Goal: Task Accomplishment & Management: Complete application form

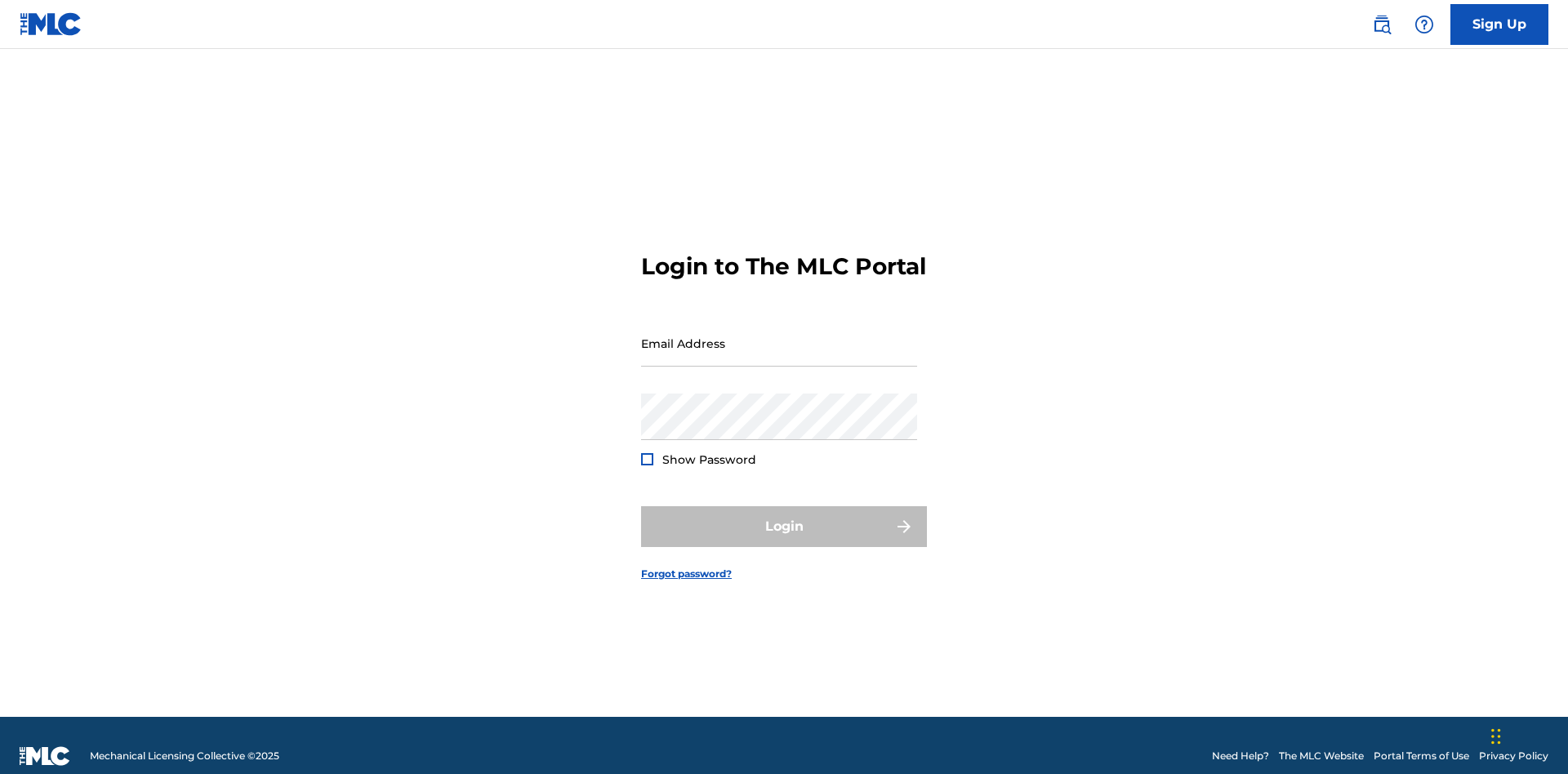
scroll to position [21, 0]
click at [1499, 24] on link "Sign Up" at bounding box center [1499, 24] width 98 height 41
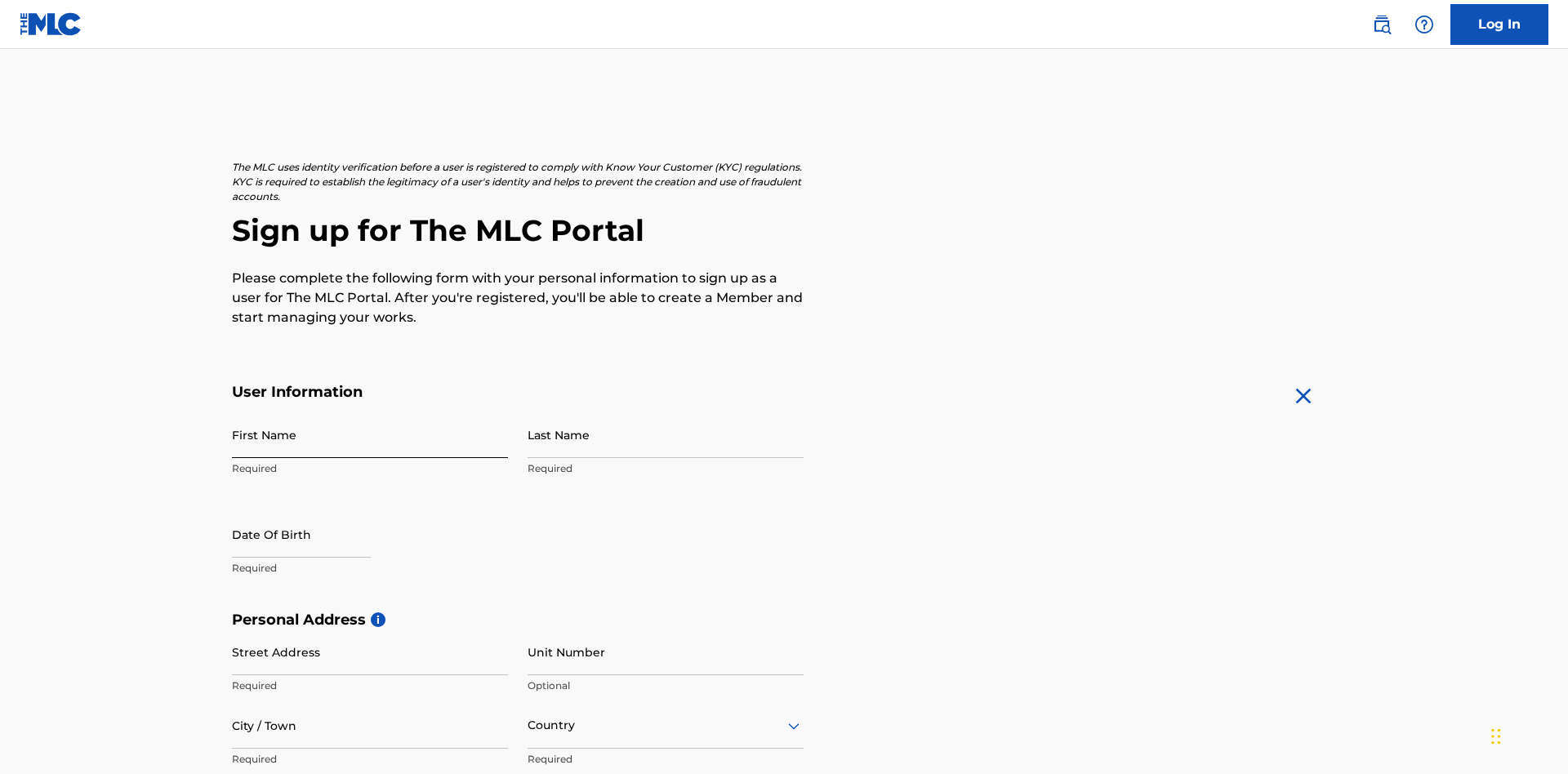
click at [370, 412] on input "First Name" at bounding box center [370, 435] width 276 height 46
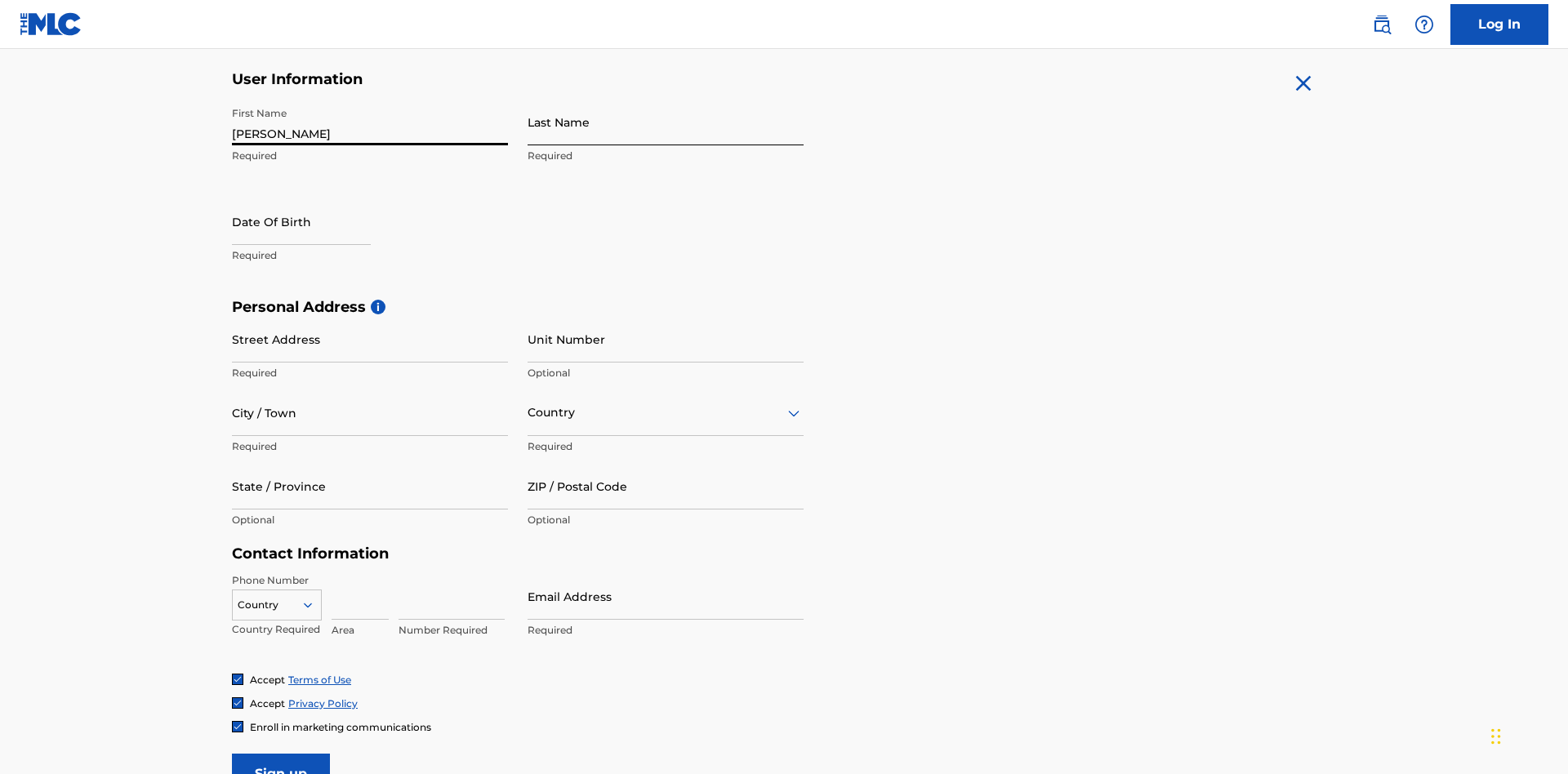
type input "Nicole"
click at [666, 122] on input "Last Name" at bounding box center [665, 122] width 276 height 46
type input "Ribble"
click at [314, 199] on input "text" at bounding box center [301, 221] width 138 height 46
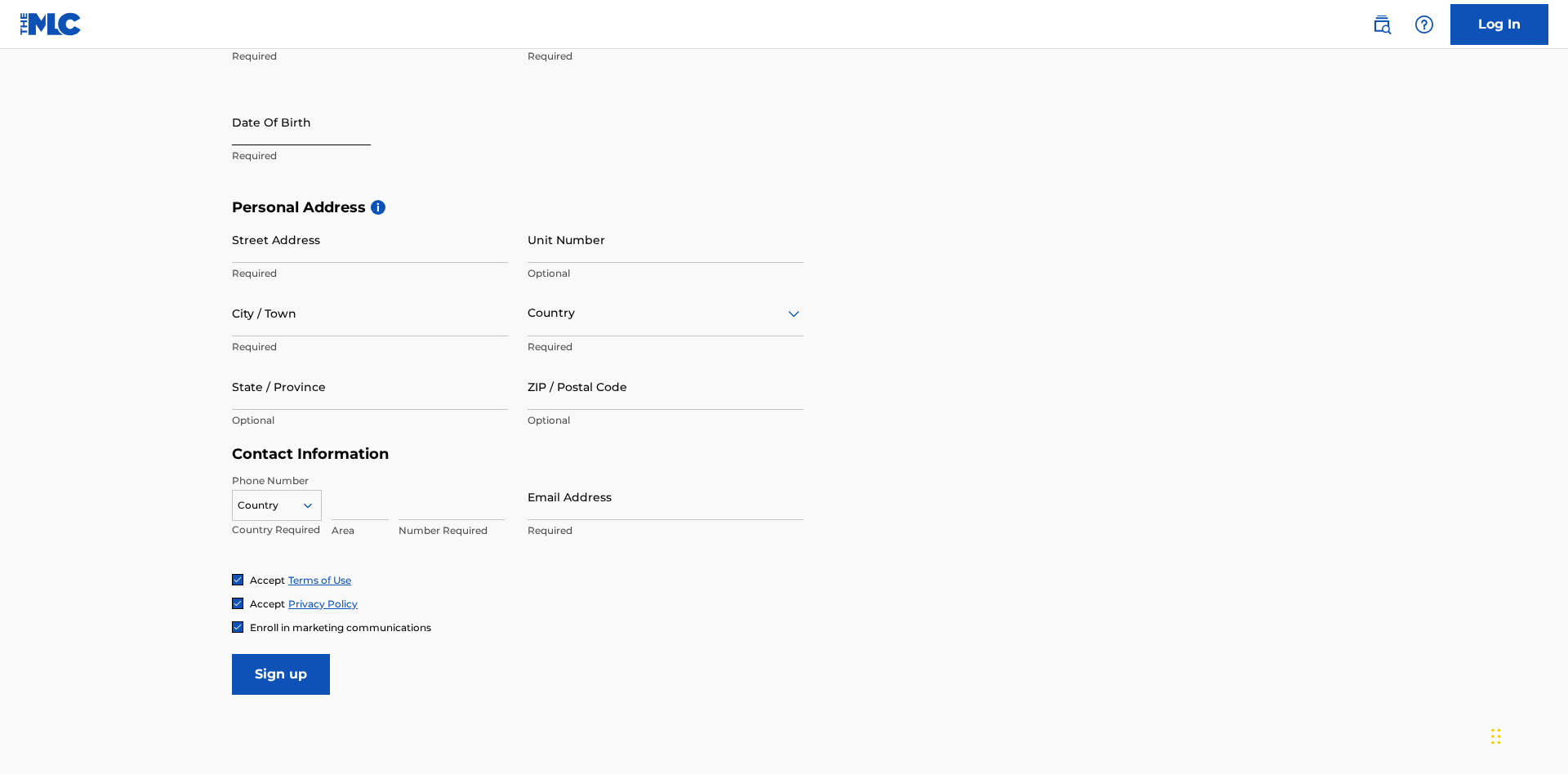
select select "8"
select select "2025"
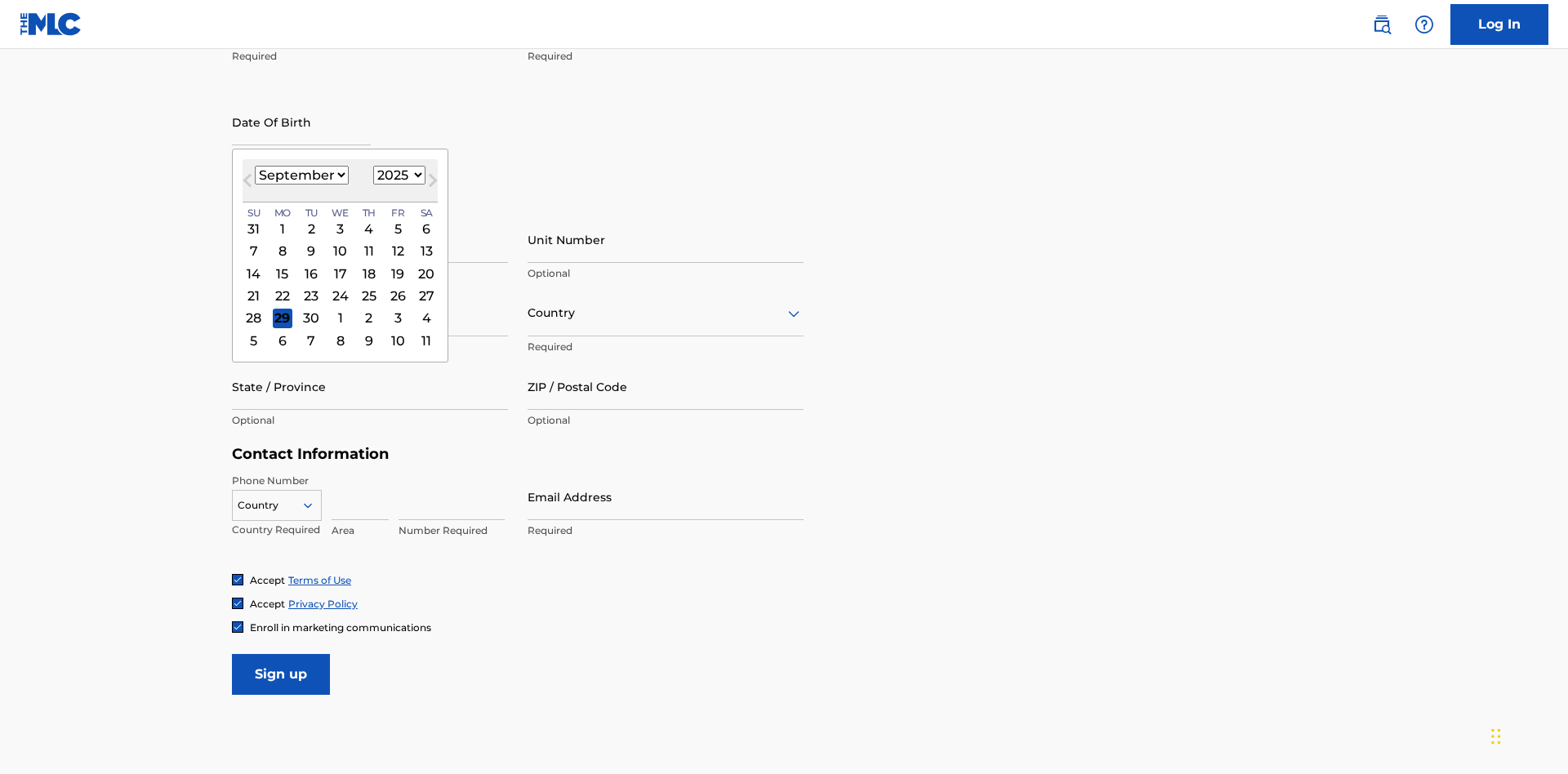
select select "0"
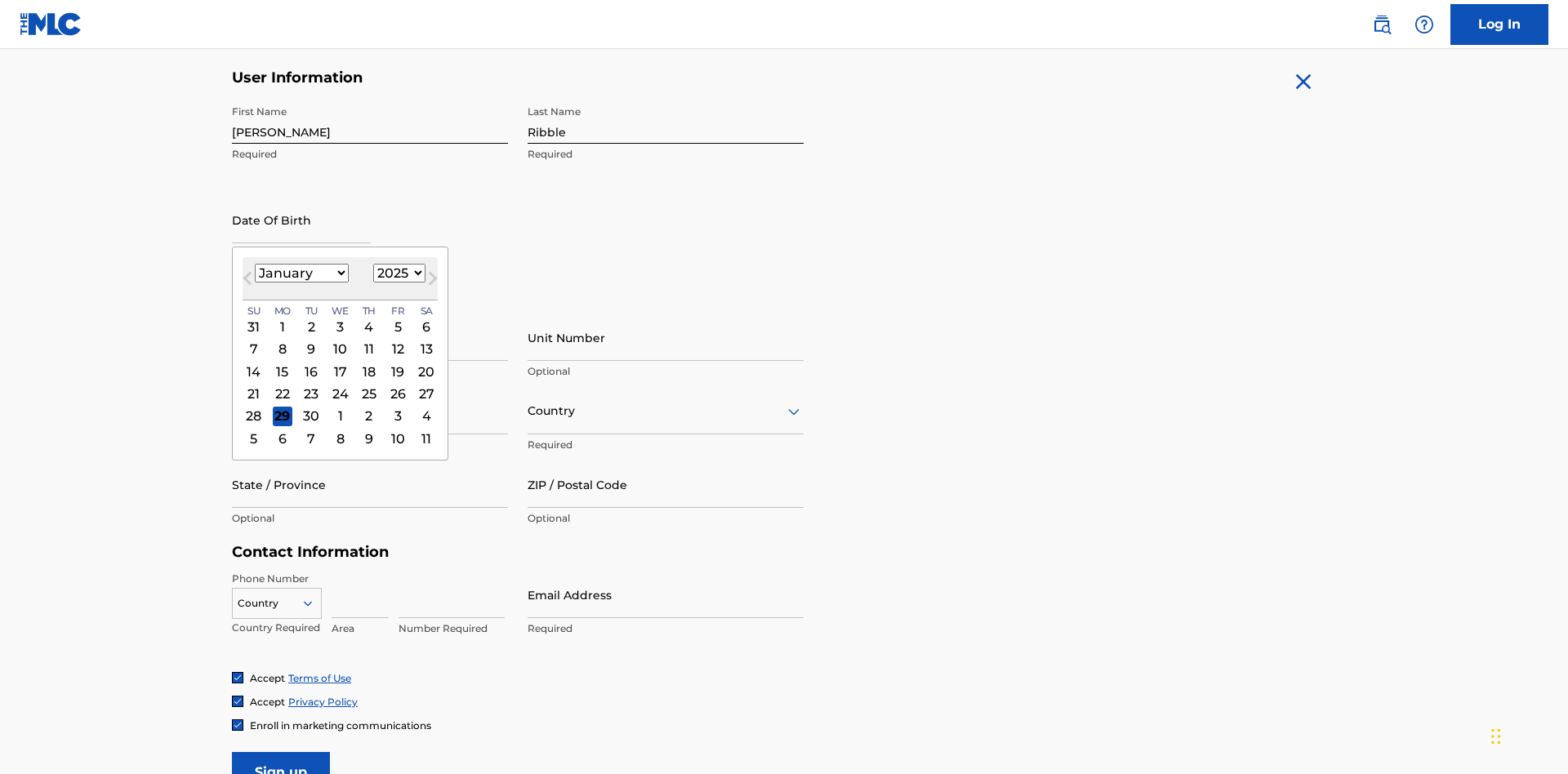
click at [397, 273] on select "1900 1901 1902 1903 1904 1905 1906 1907 1908 1909 1910 1911 1912 1913 1914 1915…" at bounding box center [399, 273] width 52 height 19
select select "1985"
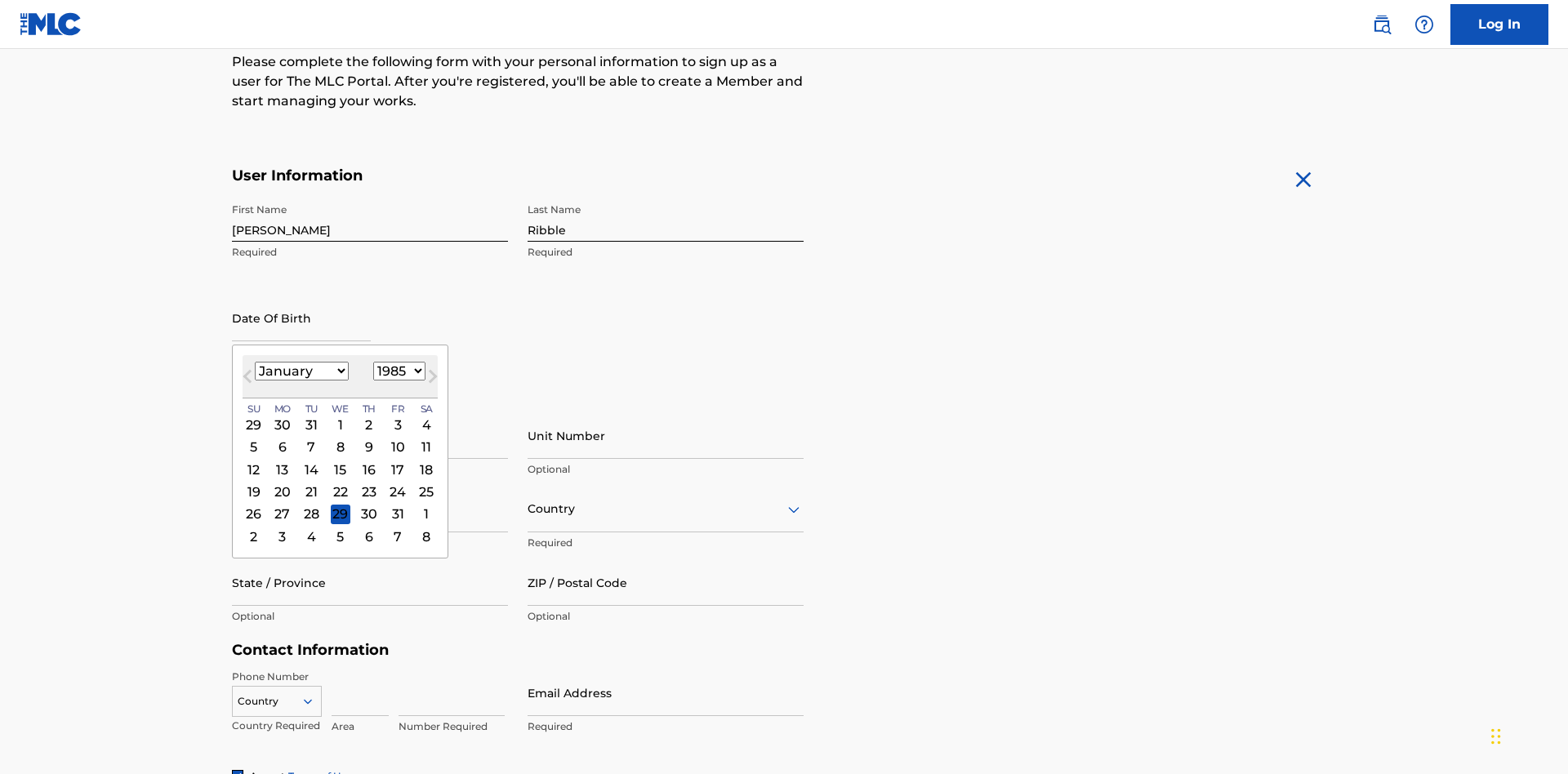
click at [397, 371] on select "1900 1901 1902 1903 1904 1905 1906 1907 1908 1909 1910 1911 1912 1913 1914 1915…" at bounding box center [399, 371] width 52 height 19
click at [310, 438] on div "8" at bounding box center [311, 448] width 20 height 20
type input "January 8 1985"
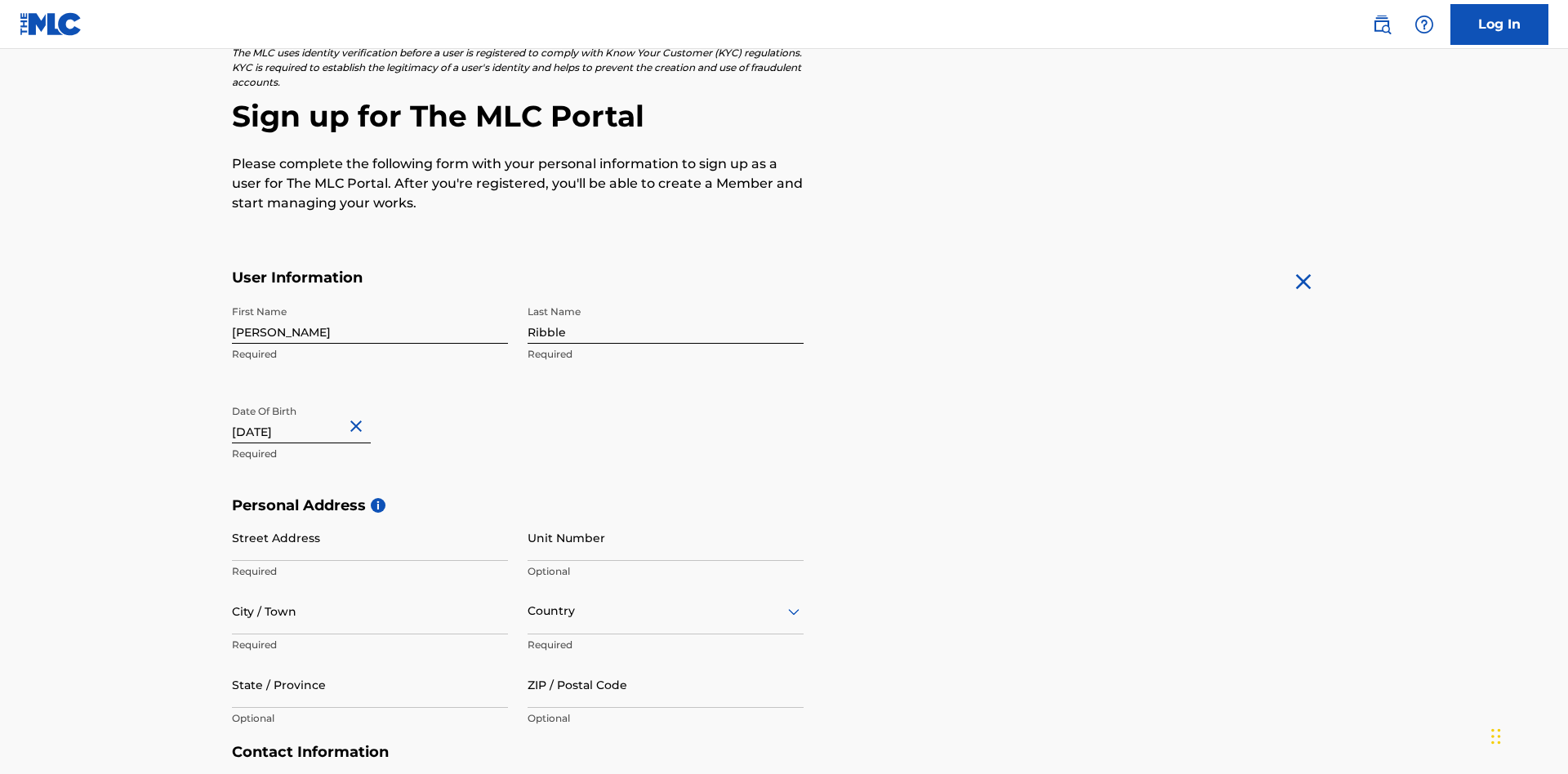
scroll to position [503, 0]
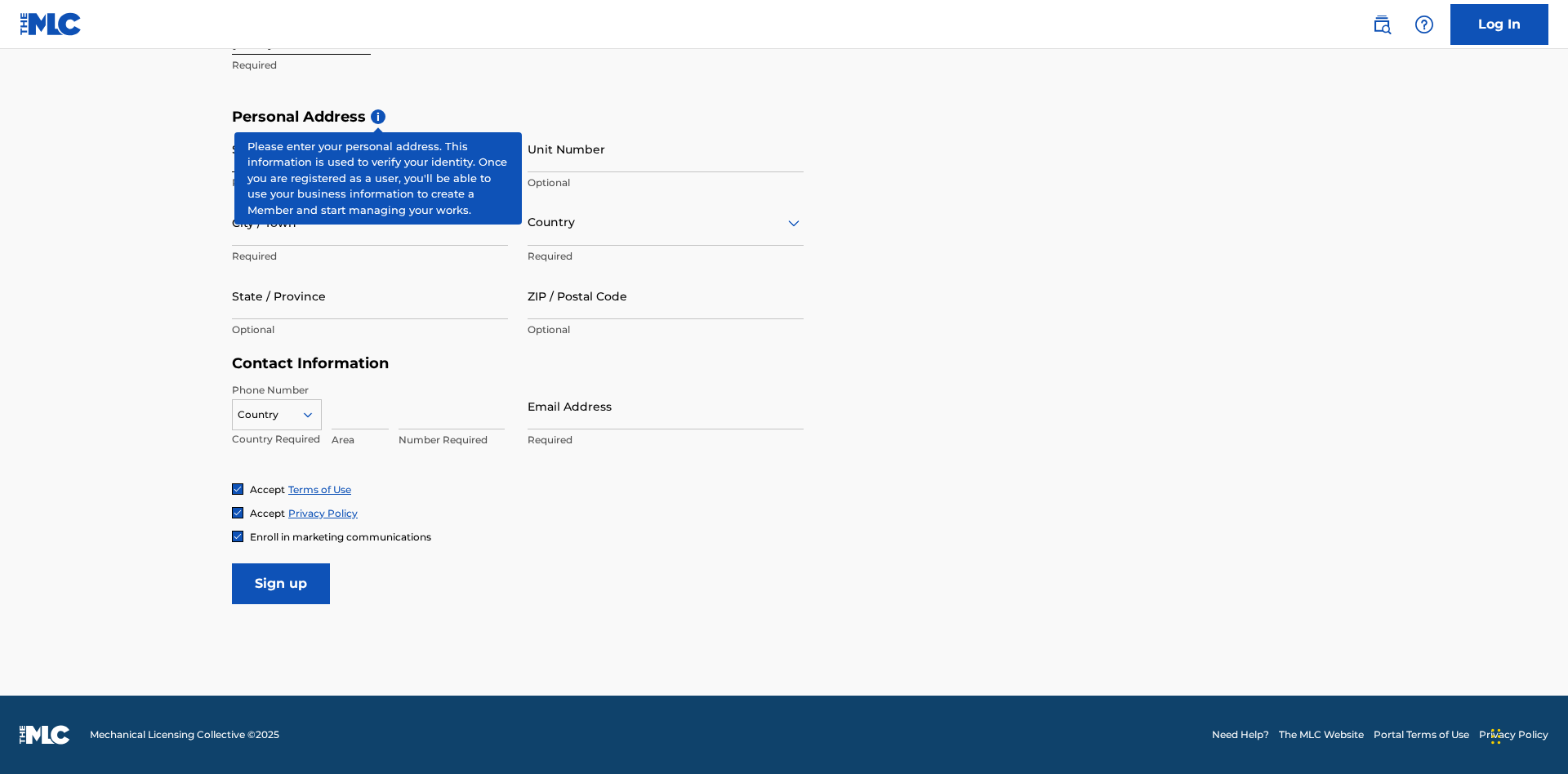
click at [370, 148] on input "Street Address" at bounding box center [370, 148] width 276 height 46
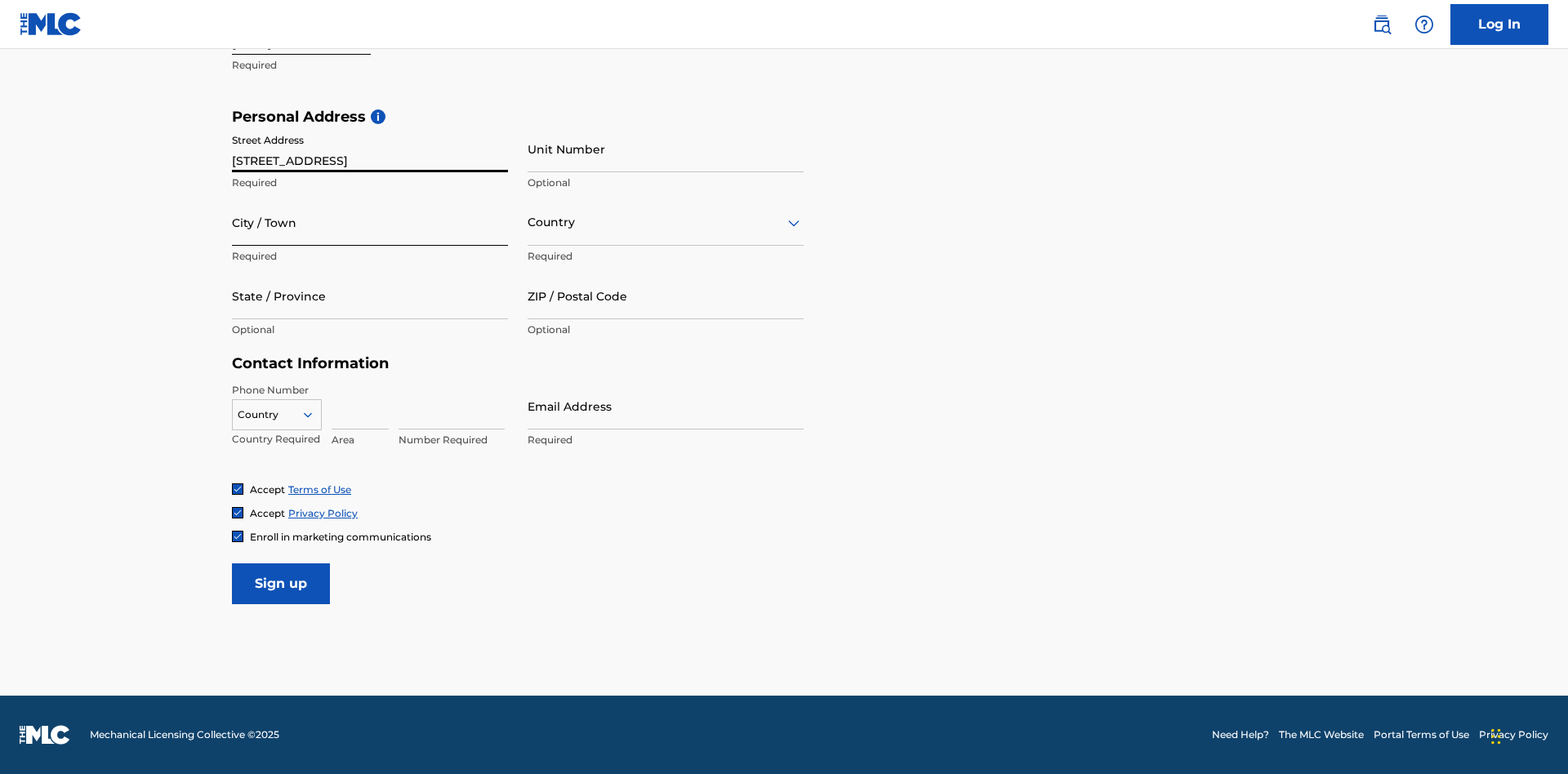
type input "9909 Elks Run Rd"
click at [370, 222] on input "City / Town" at bounding box center [370, 222] width 276 height 46
type input "Roseville"
click at [529, 222] on input "text" at bounding box center [529, 222] width 3 height 17
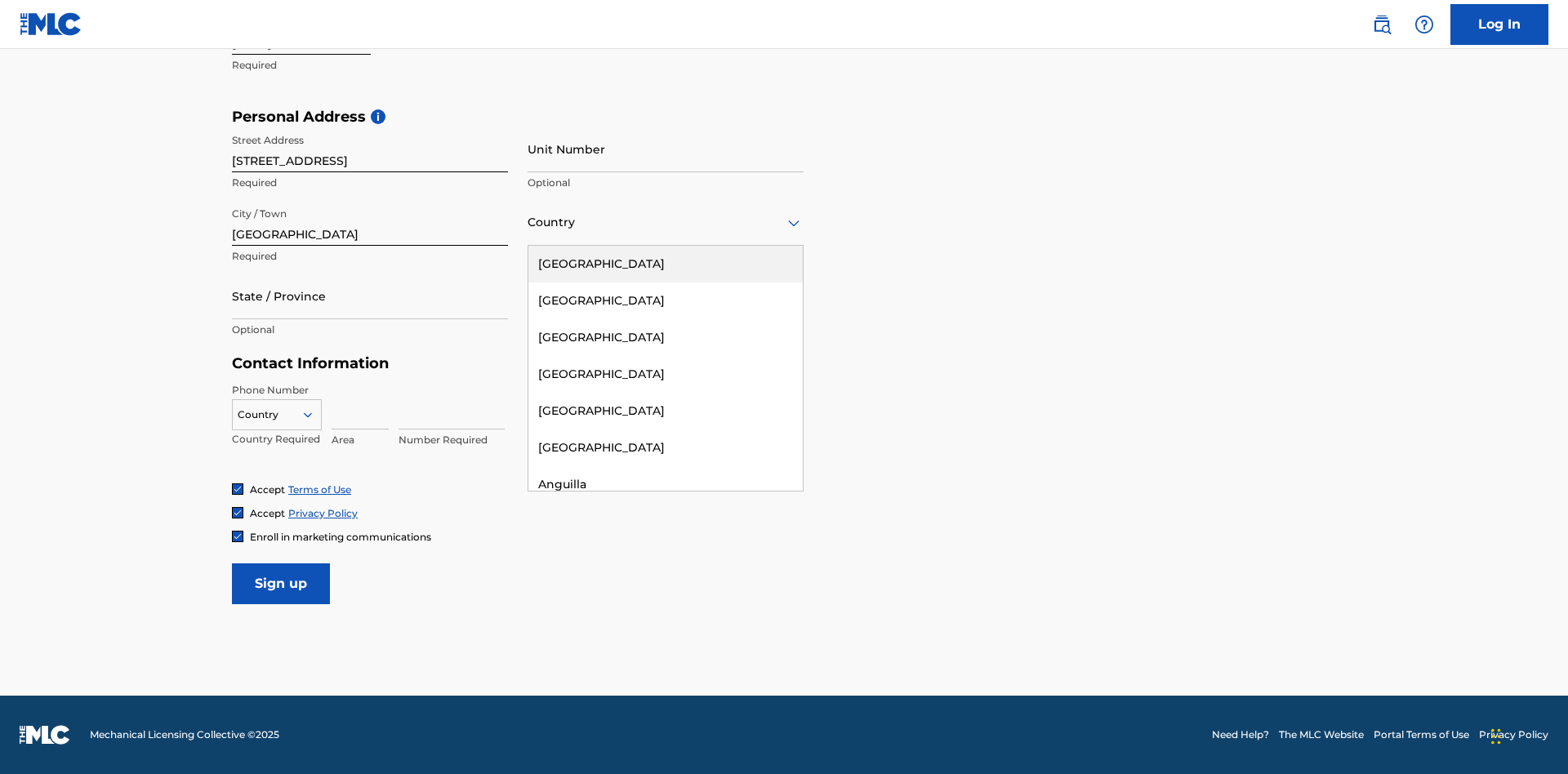
click at [666, 264] on div "United States" at bounding box center [666, 264] width 275 height 37
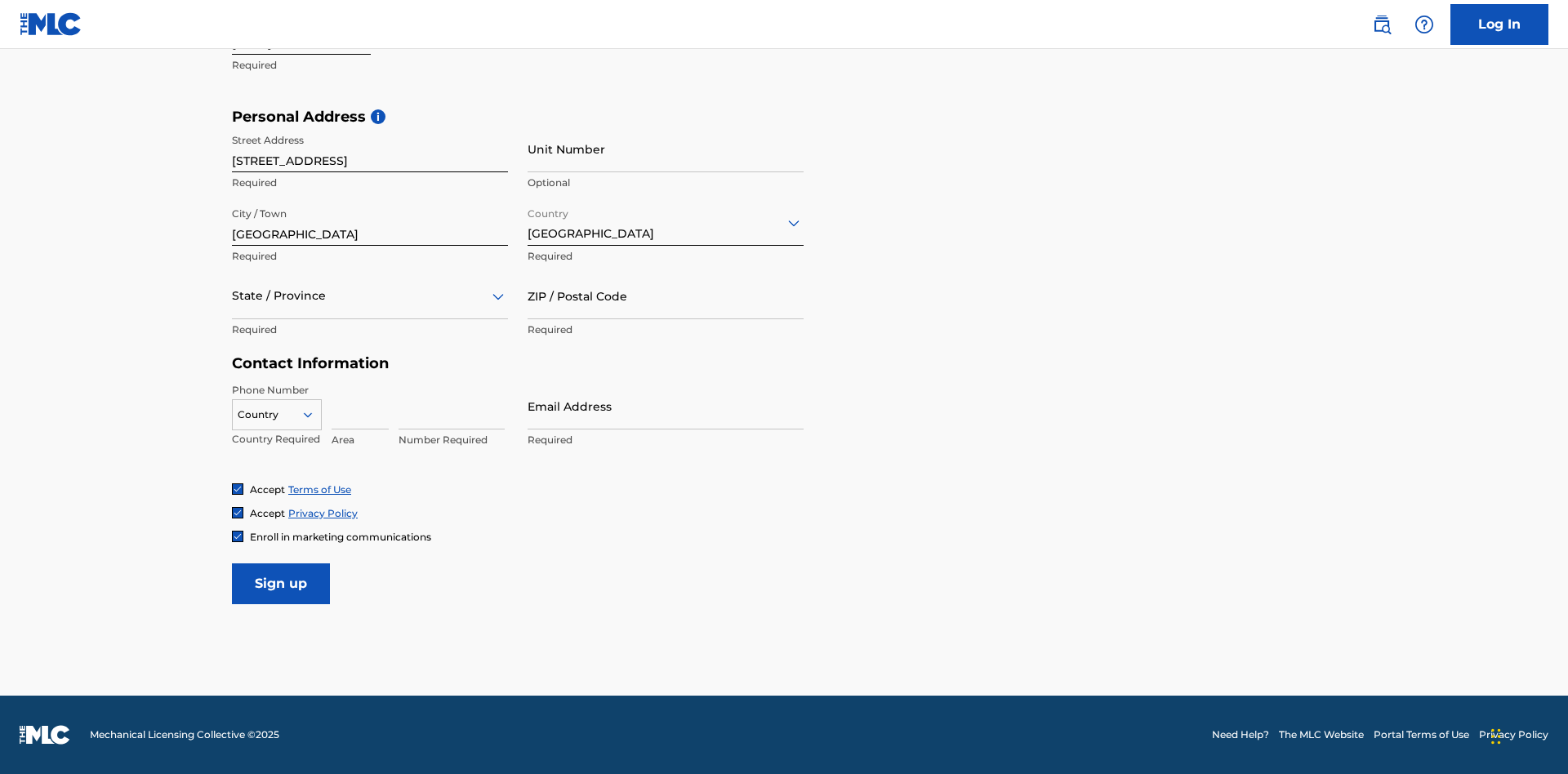
click at [370, 296] on div at bounding box center [370, 296] width 276 height 21
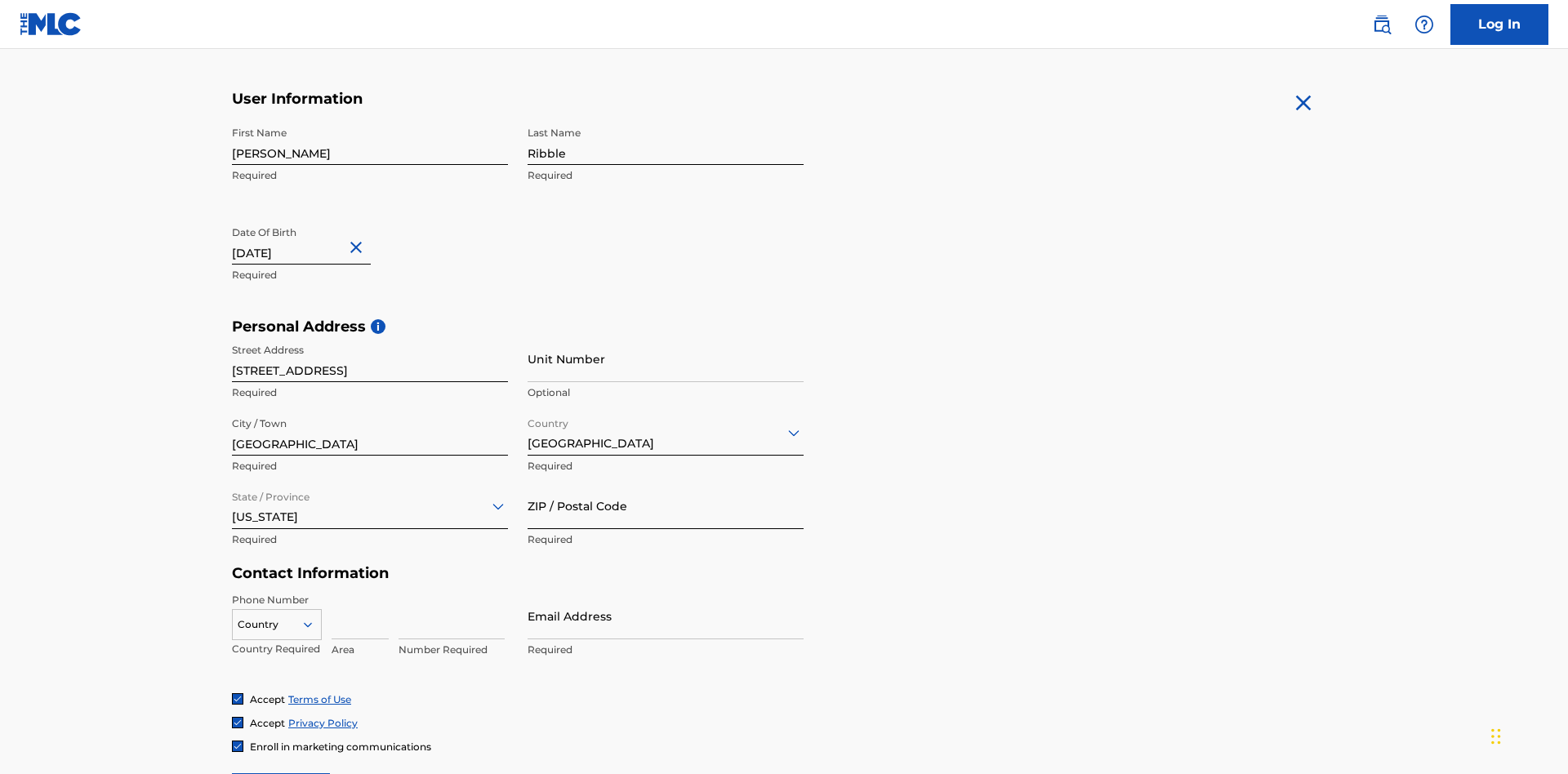
click at [666, 482] on input "ZIP / Postal Code" at bounding box center [665, 505] width 276 height 46
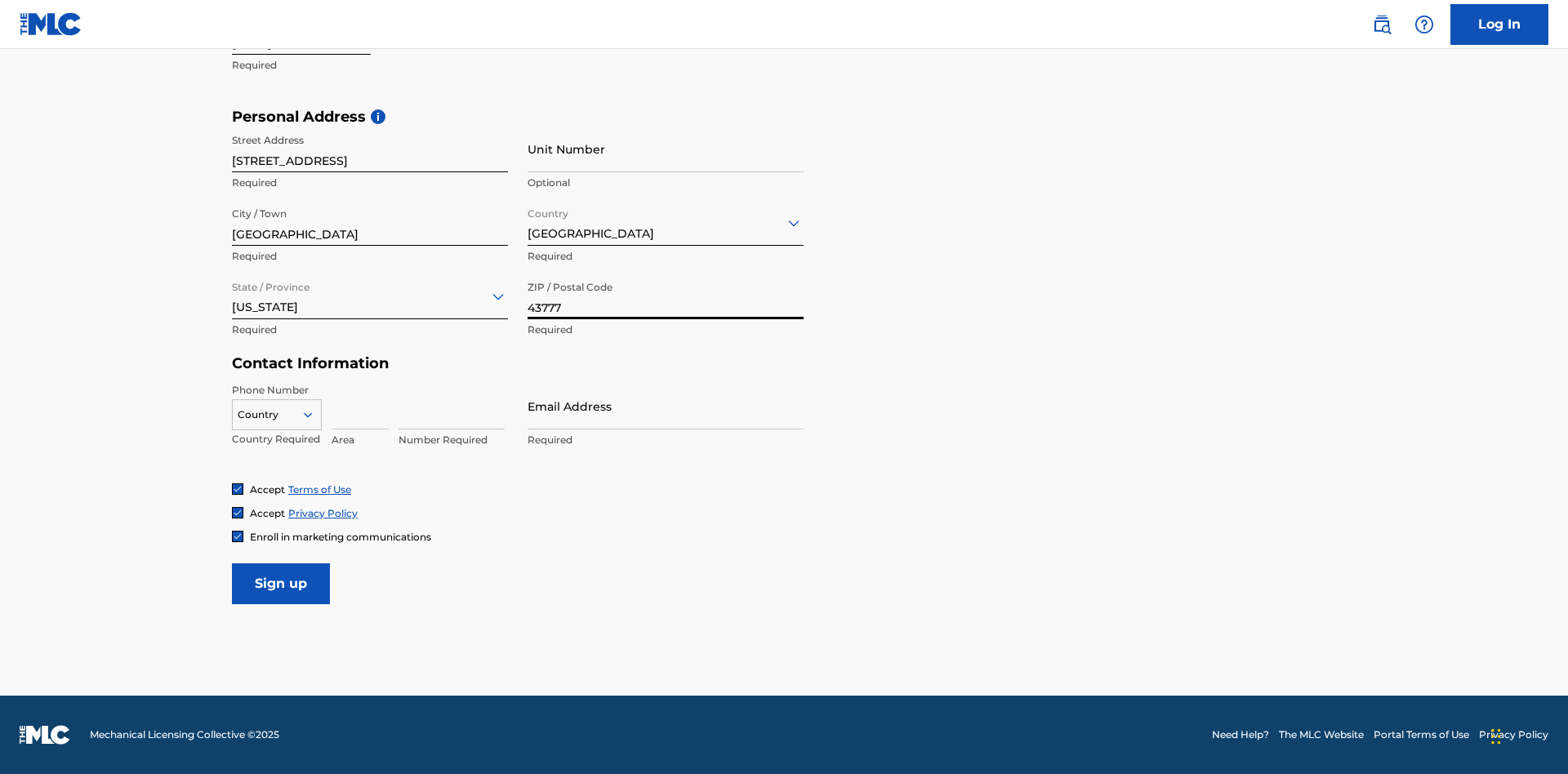
type input "43777"
click at [314, 414] on icon at bounding box center [307, 414] width 15 height 15
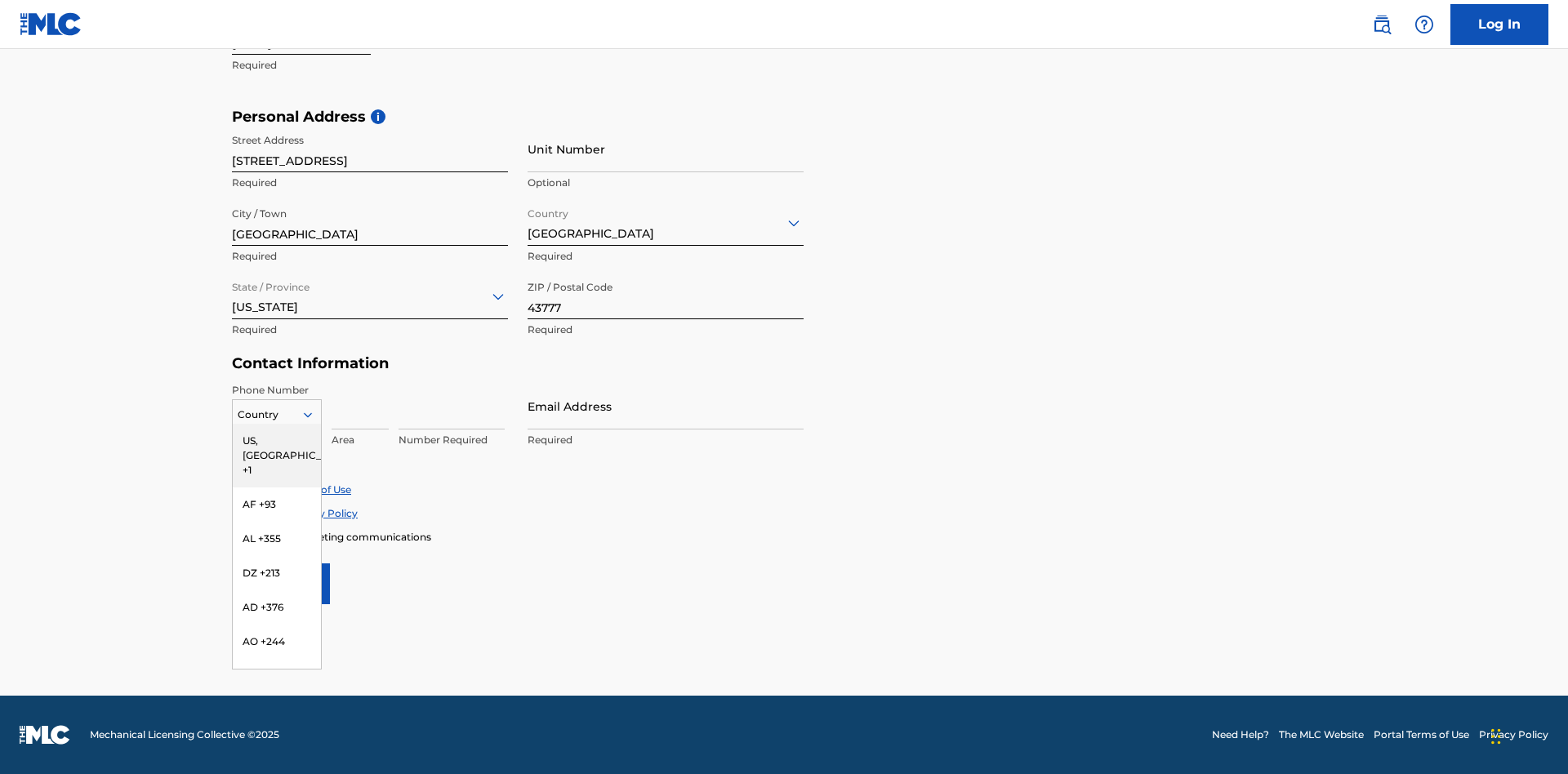
click at [277, 440] on div "US, CA +1" at bounding box center [277, 456] width 88 height 63
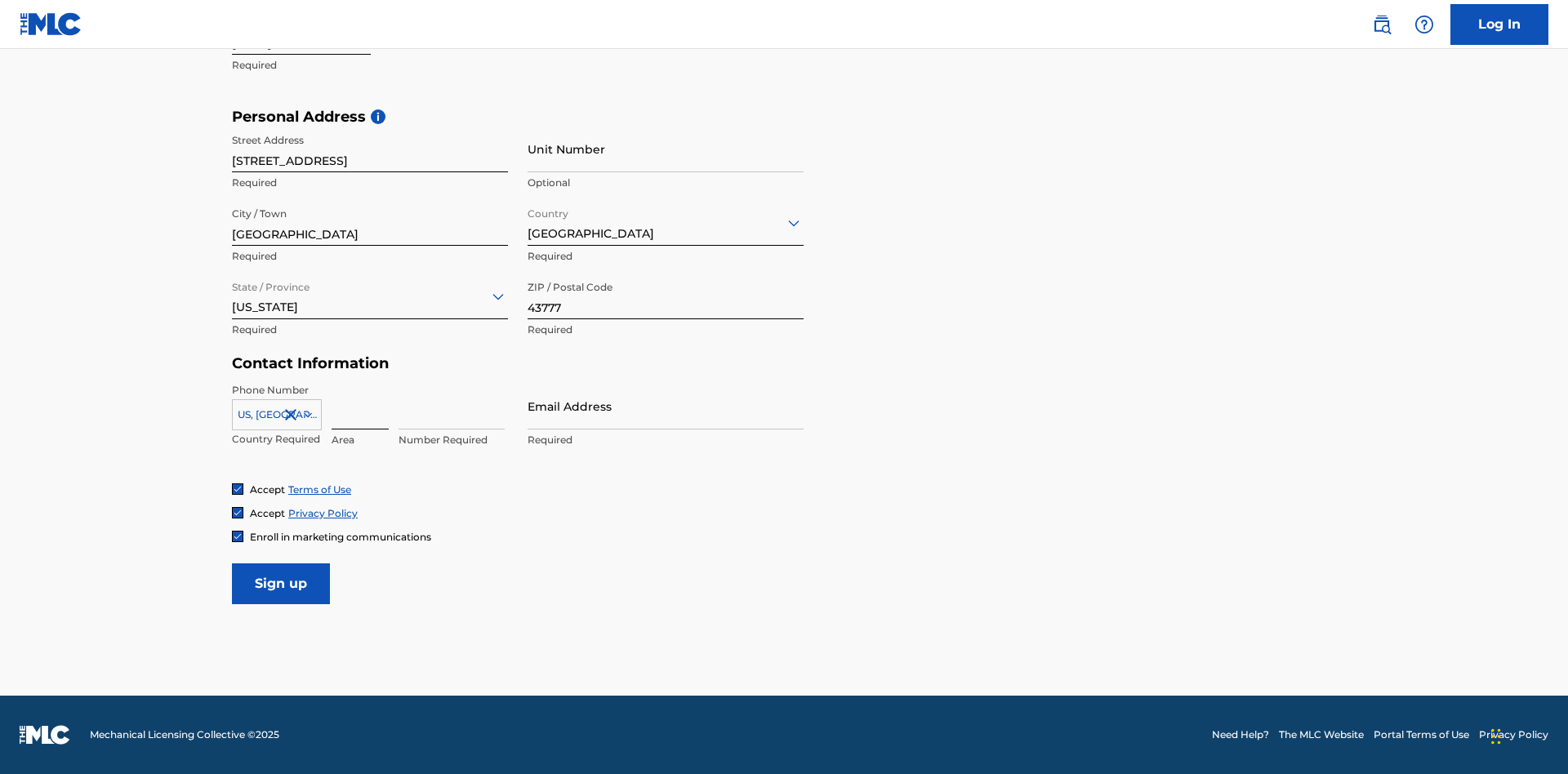
click at [360, 406] on input at bounding box center [361, 406] width 57 height 46
type input "740"
click at [452, 406] on input at bounding box center [451, 406] width 106 height 46
type input "8086351"
click at [666, 406] on input "Email Address" at bounding box center [665, 406] width 276 height 46
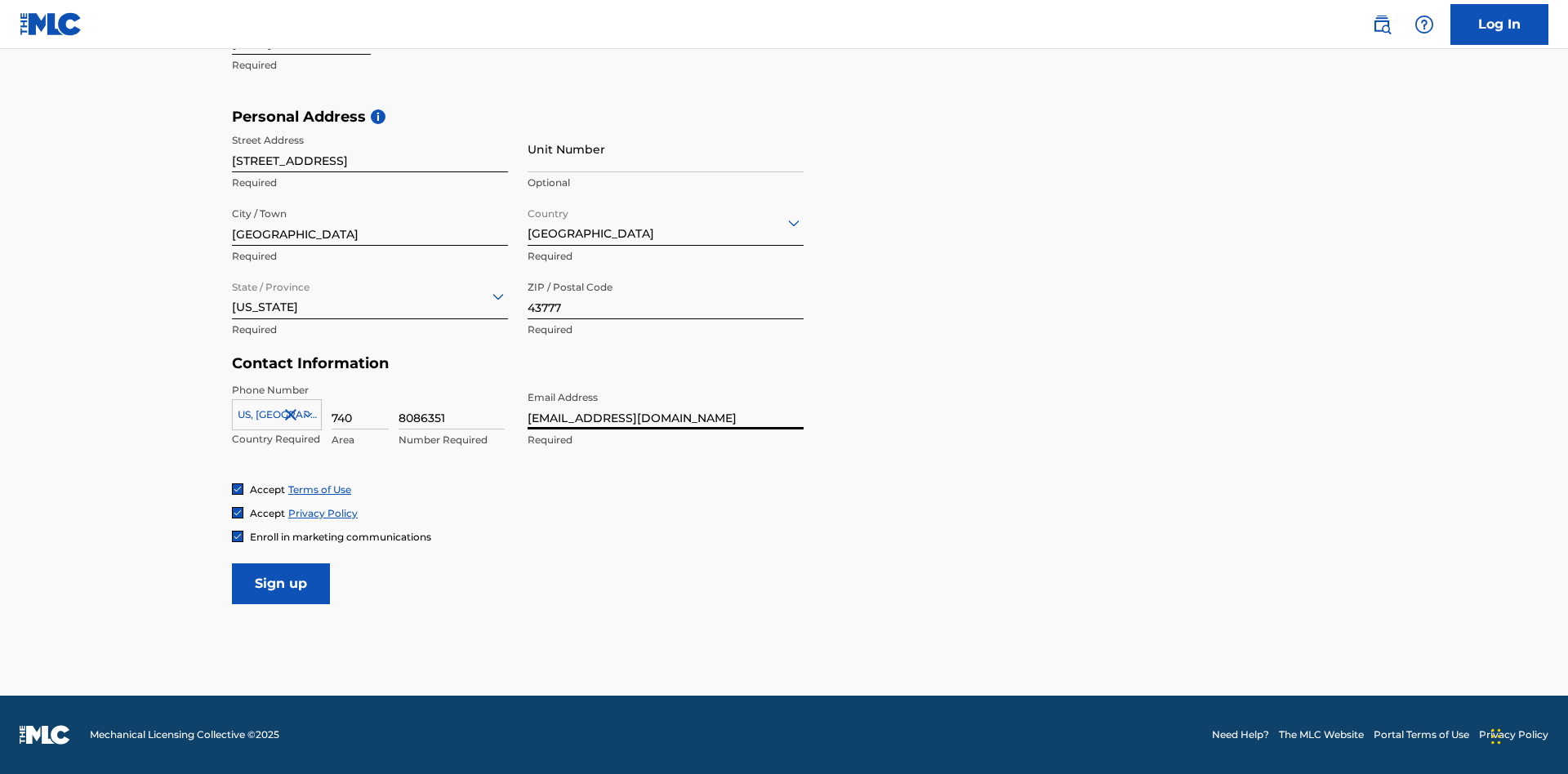
scroll to position [0, 44]
type input "[EMAIL_ADDRESS][DOMAIN_NAME]"
click at [281, 583] on input "Sign up" at bounding box center [281, 583] width 98 height 41
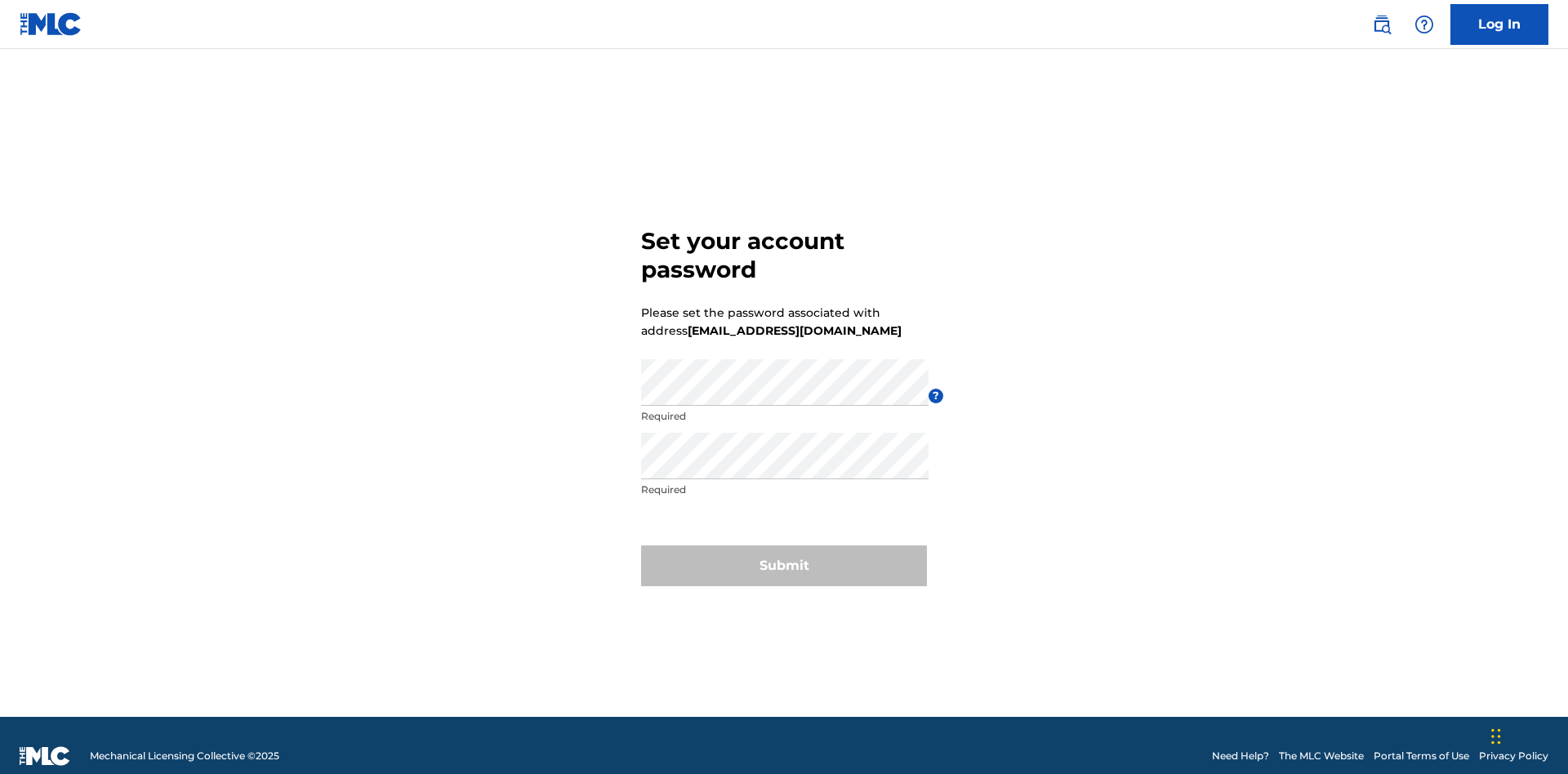
scroll to position [21, 0]
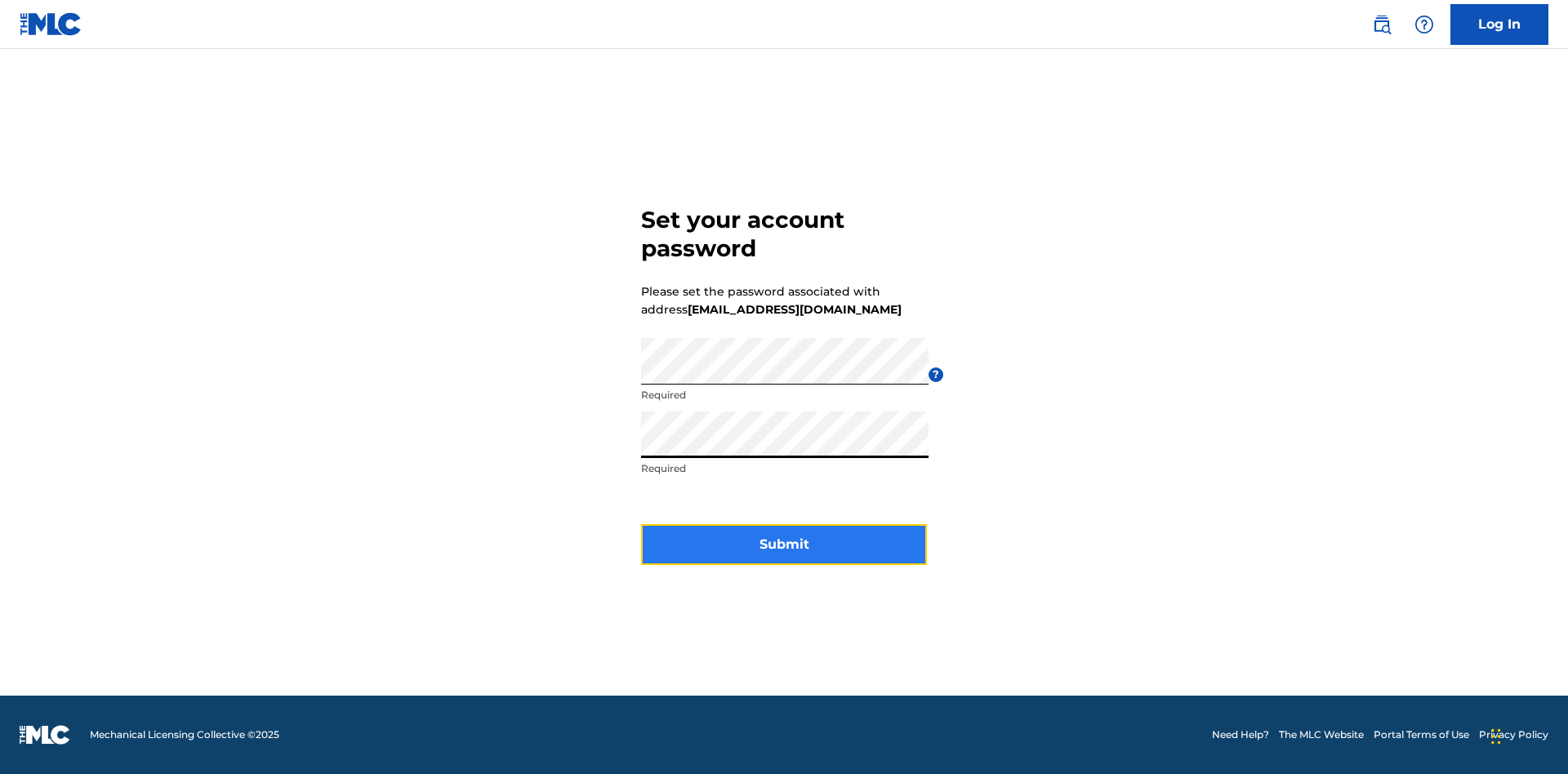
click at [784, 555] on button "Submit" at bounding box center [784, 545] width 286 height 41
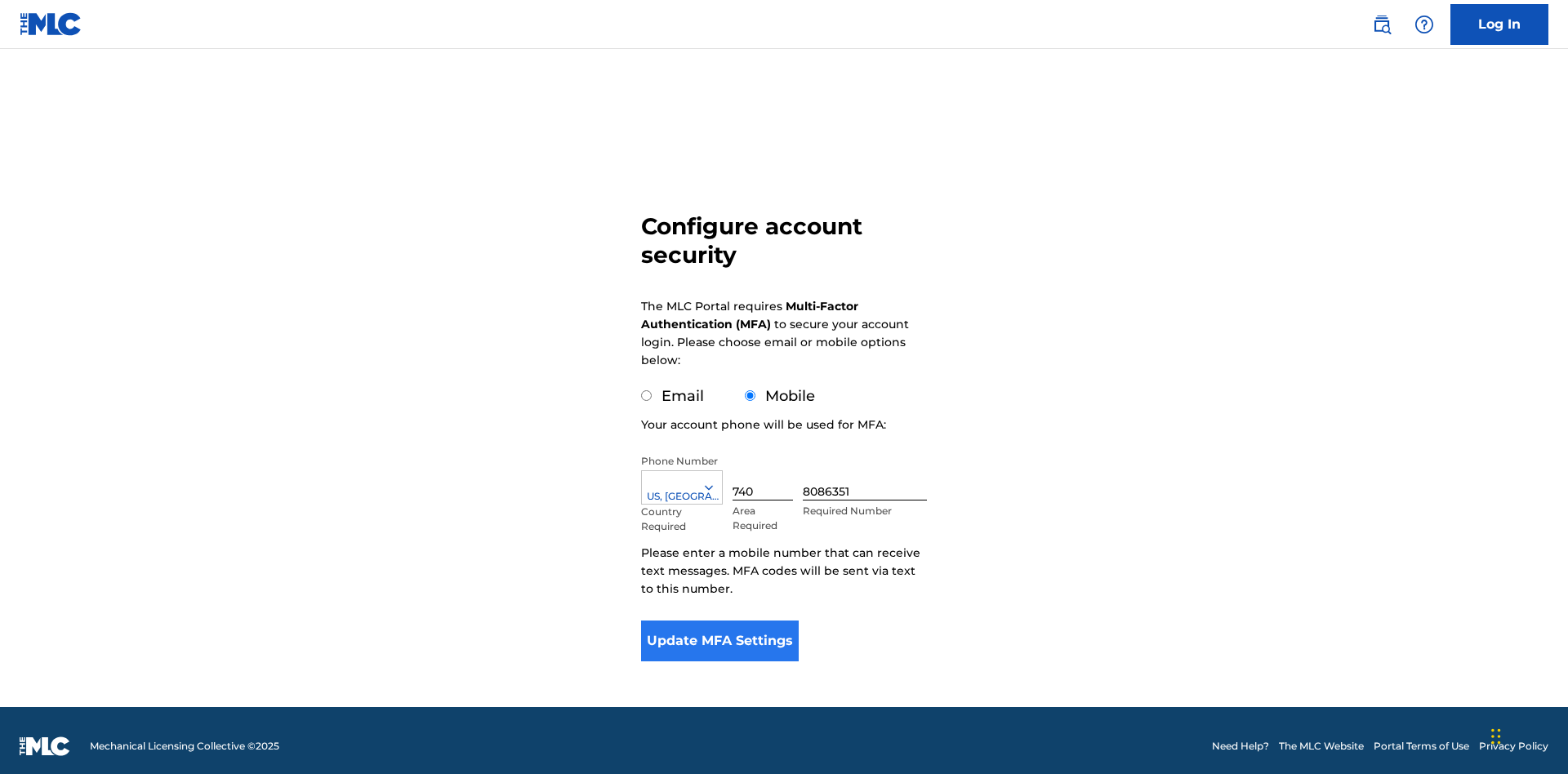
click at [647, 390] on input "Email" at bounding box center [646, 395] width 11 height 11
radio input "true"
click at [719, 621] on button "Update MFA Settings" at bounding box center [720, 641] width 158 height 41
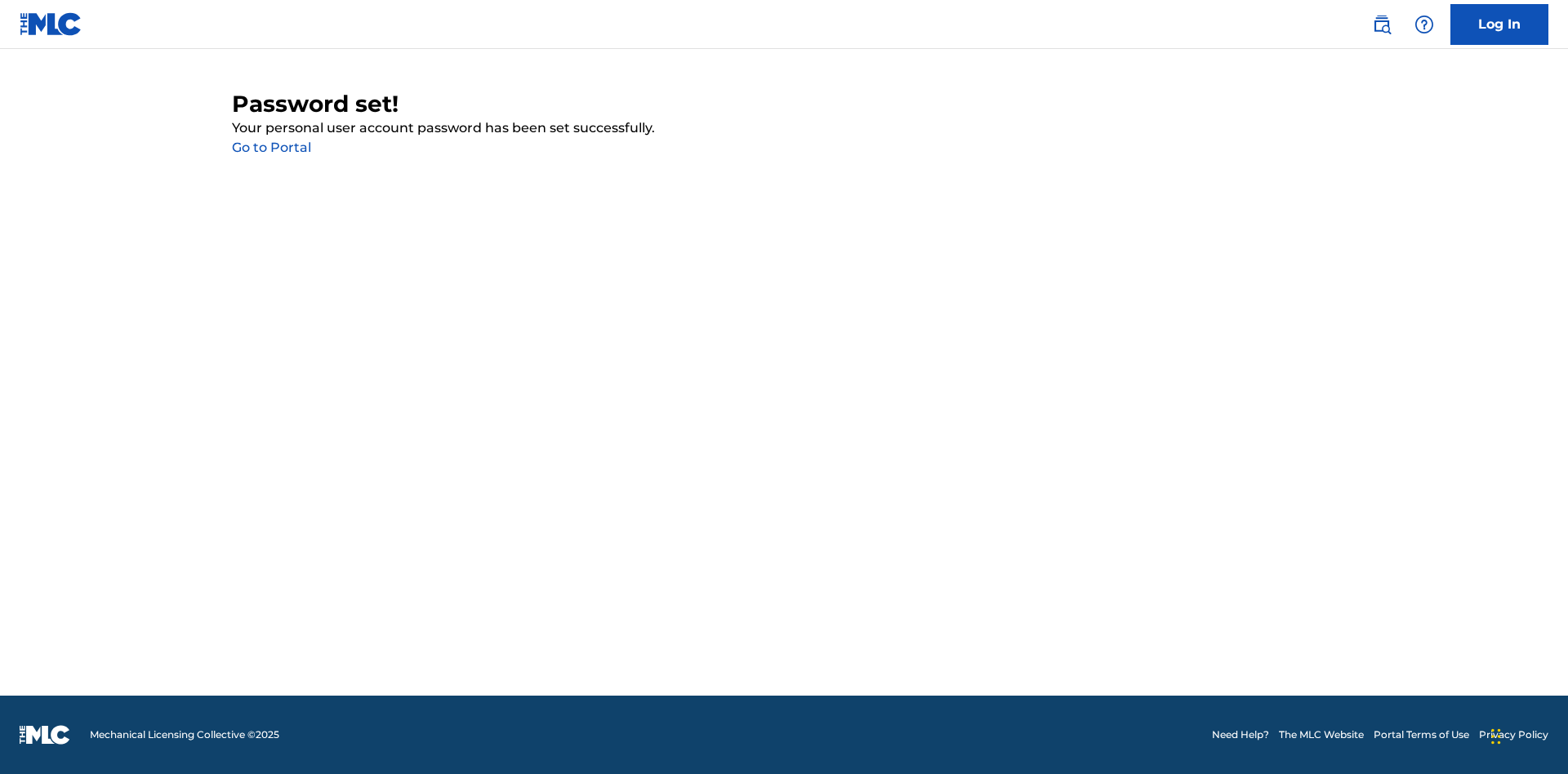
click at [271, 148] on link "Go to Portal" at bounding box center [272, 147] width 79 height 16
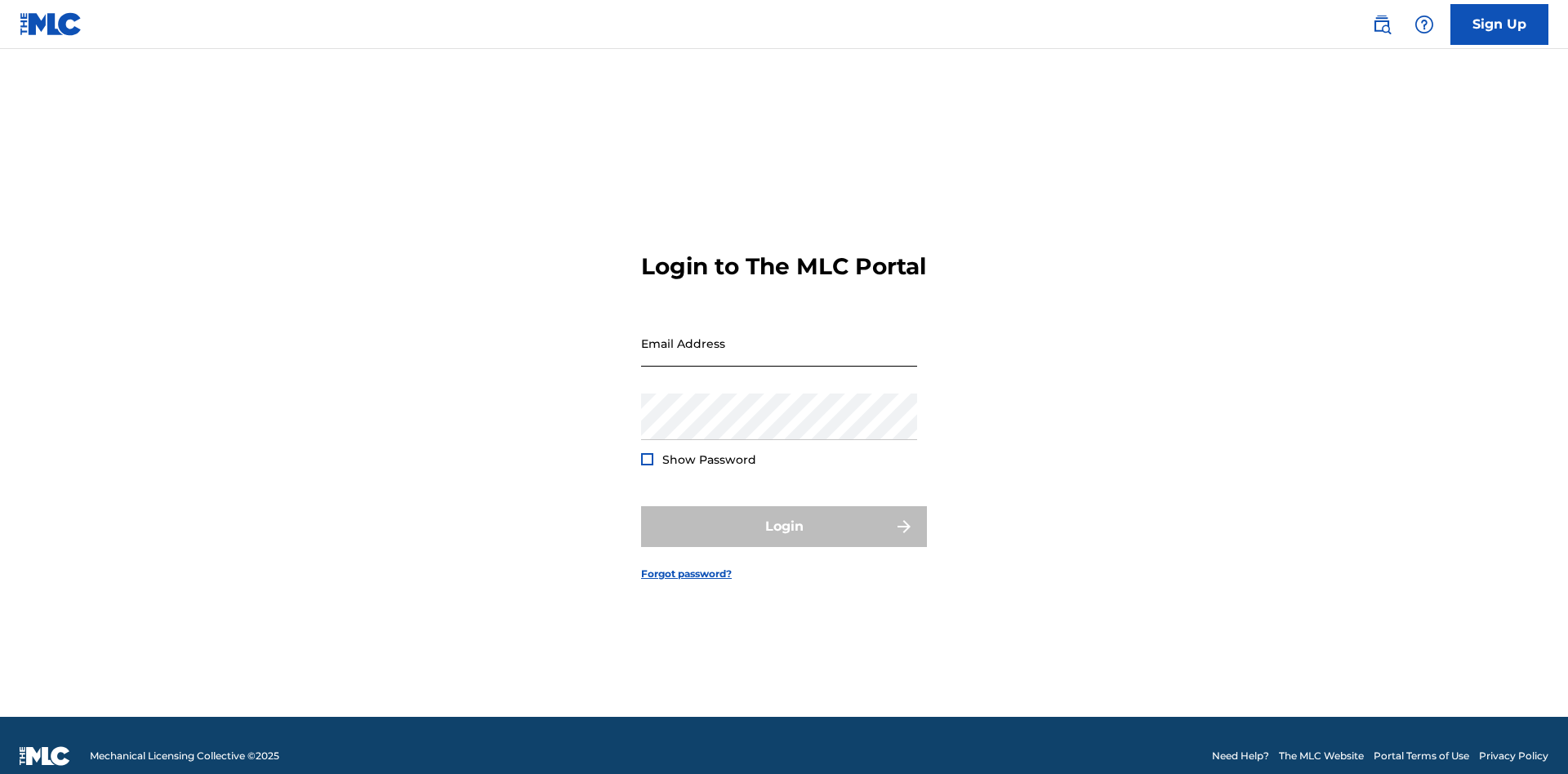
click at [779, 336] on input "Email Address" at bounding box center [779, 343] width 276 height 46
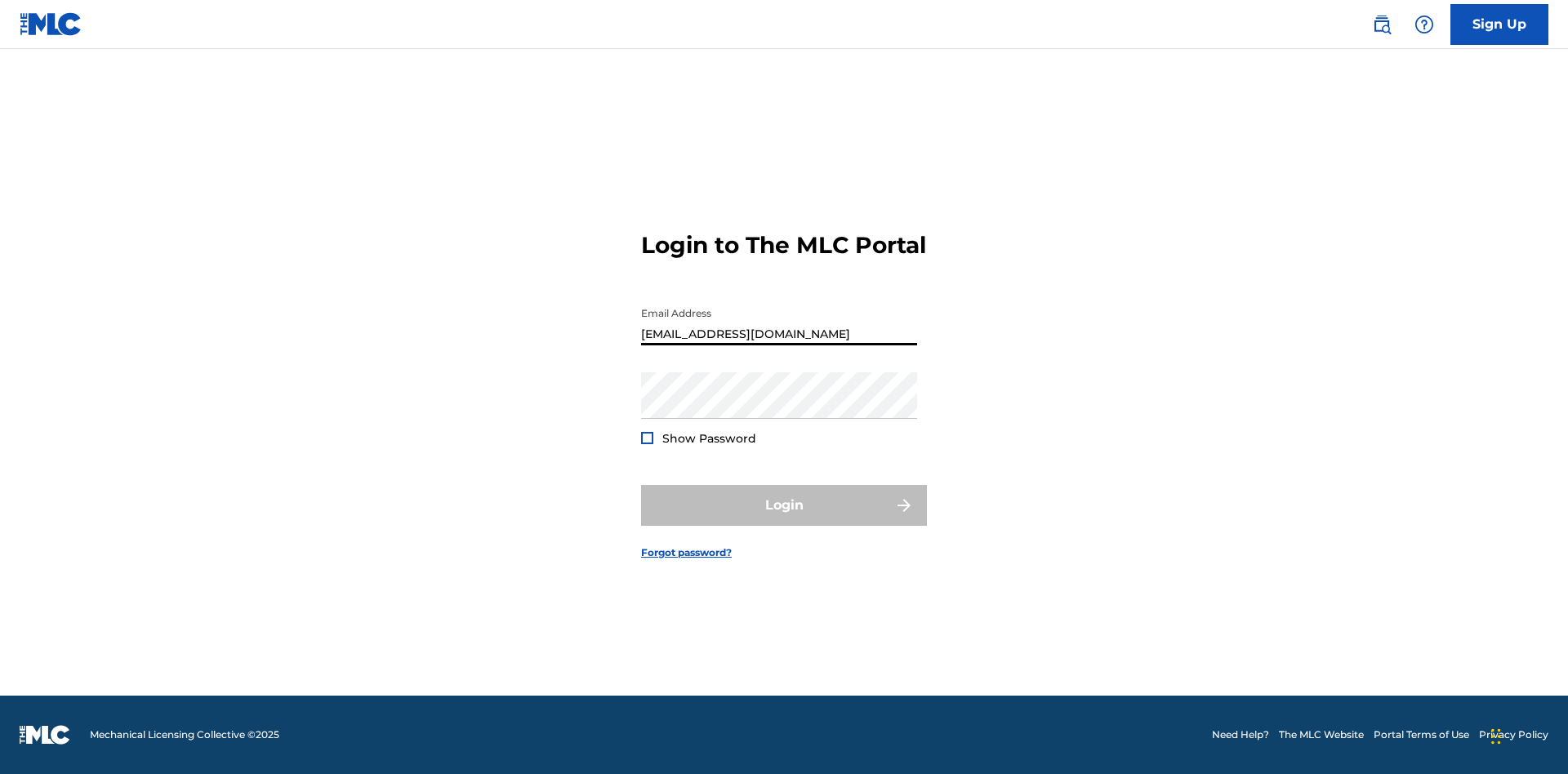
scroll to position [0, 44]
type input "[EMAIL_ADDRESS][DOMAIN_NAME]"
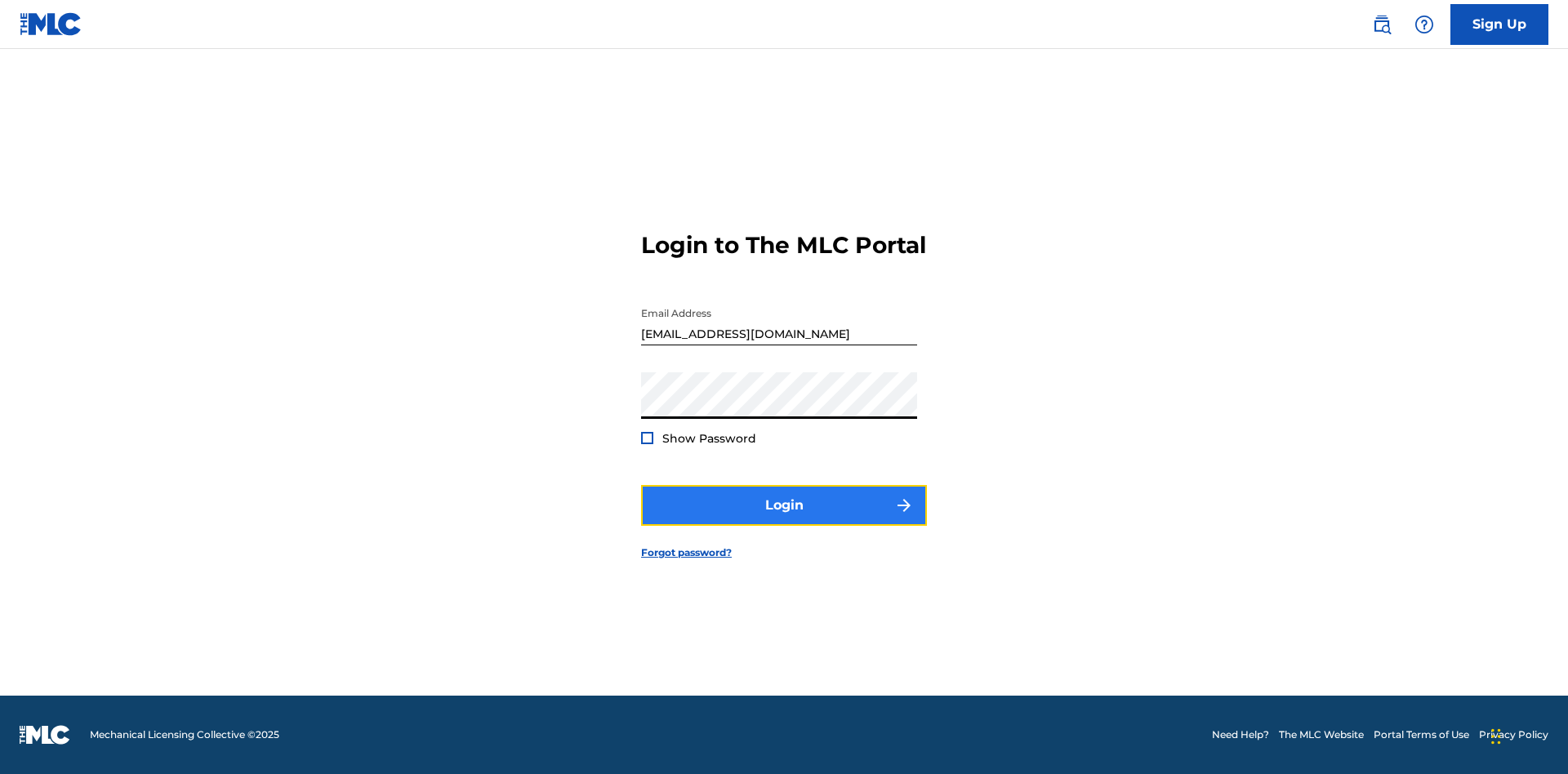
click at [784, 520] on button "Login" at bounding box center [784, 505] width 286 height 41
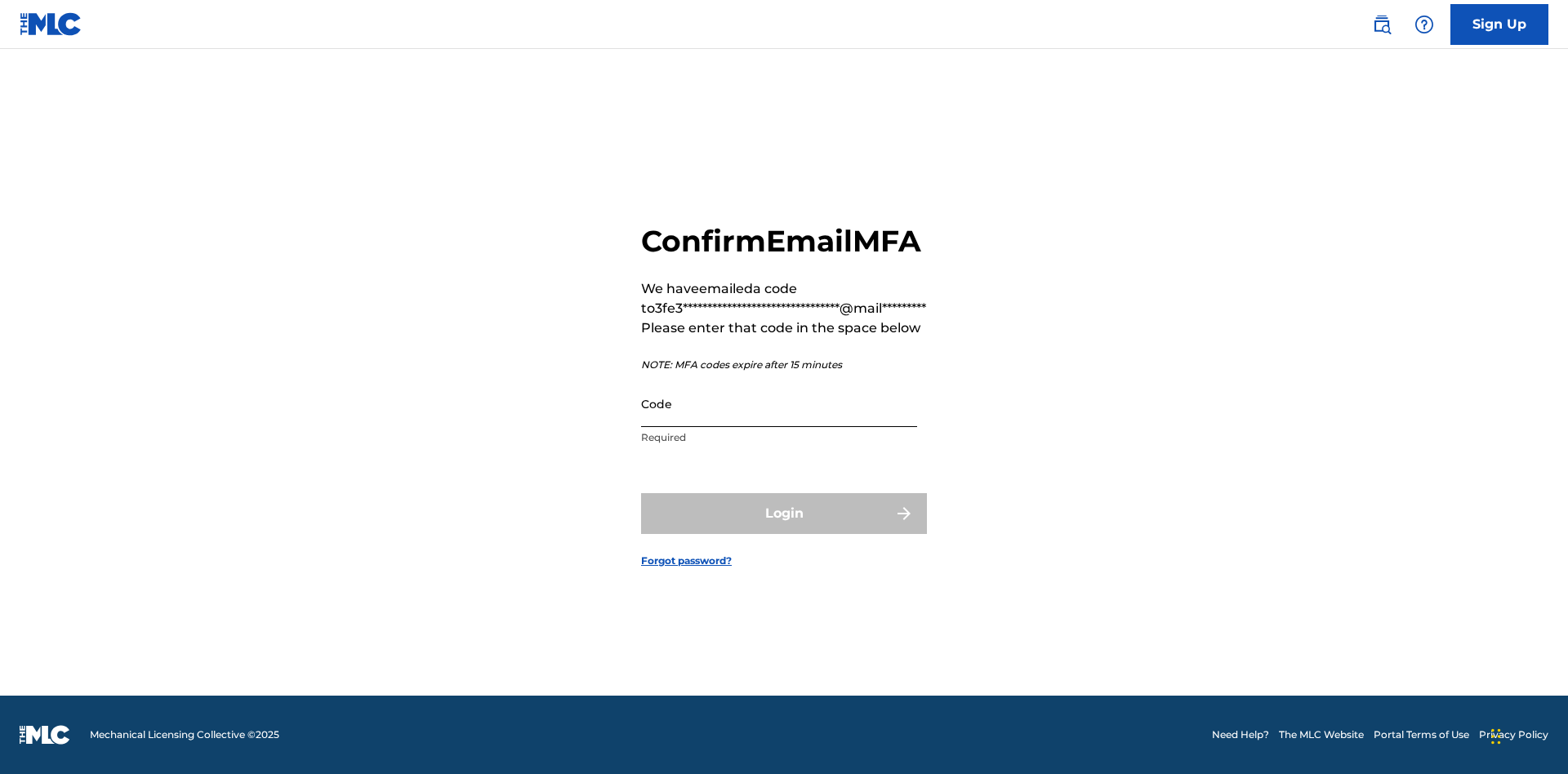
click at [779, 421] on input "Code" at bounding box center [779, 403] width 276 height 46
type input "413743"
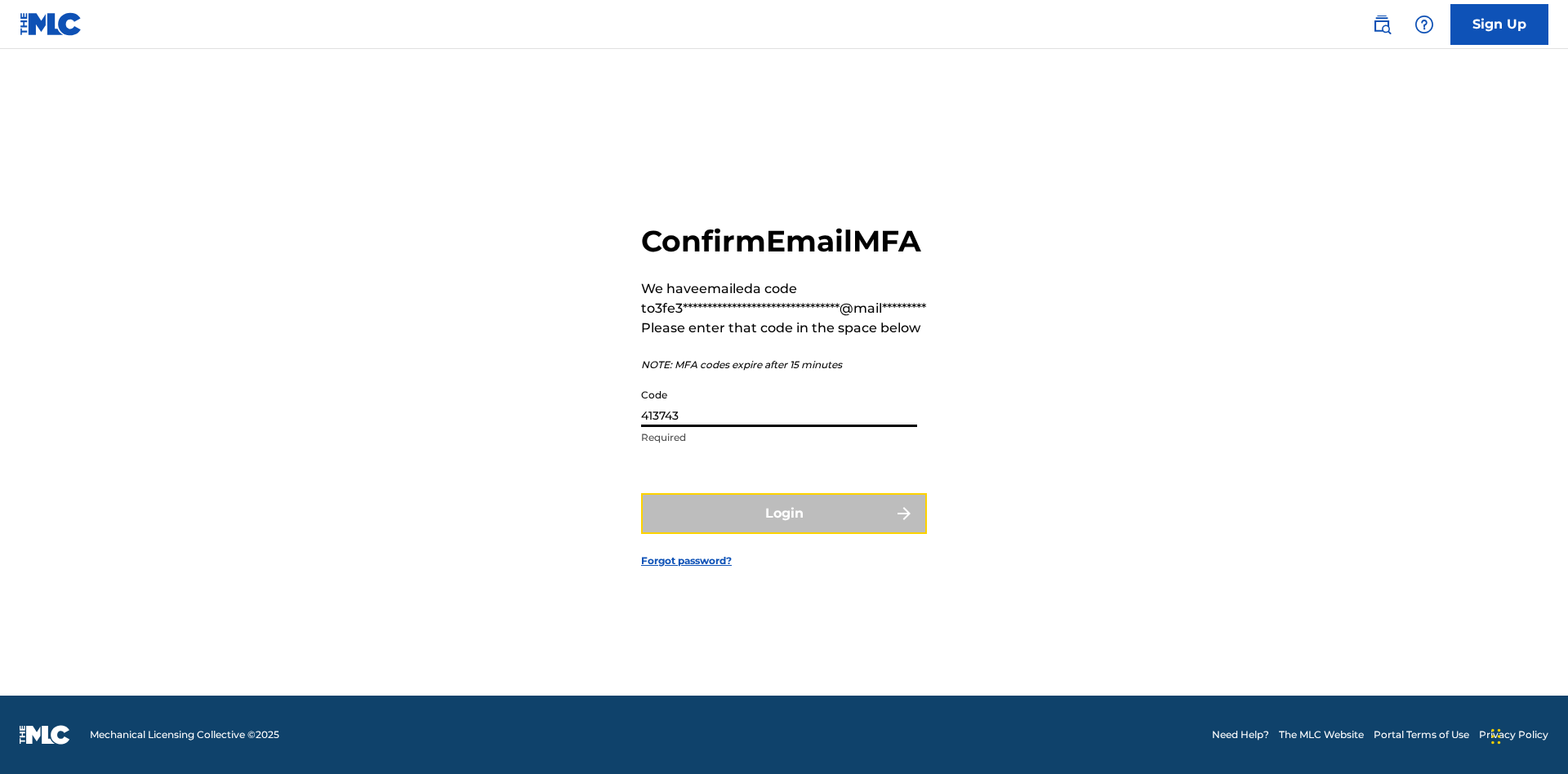
click at [784, 532] on button "Login" at bounding box center [784, 513] width 286 height 41
